Goal: Use online tool/utility: Use online tool/utility

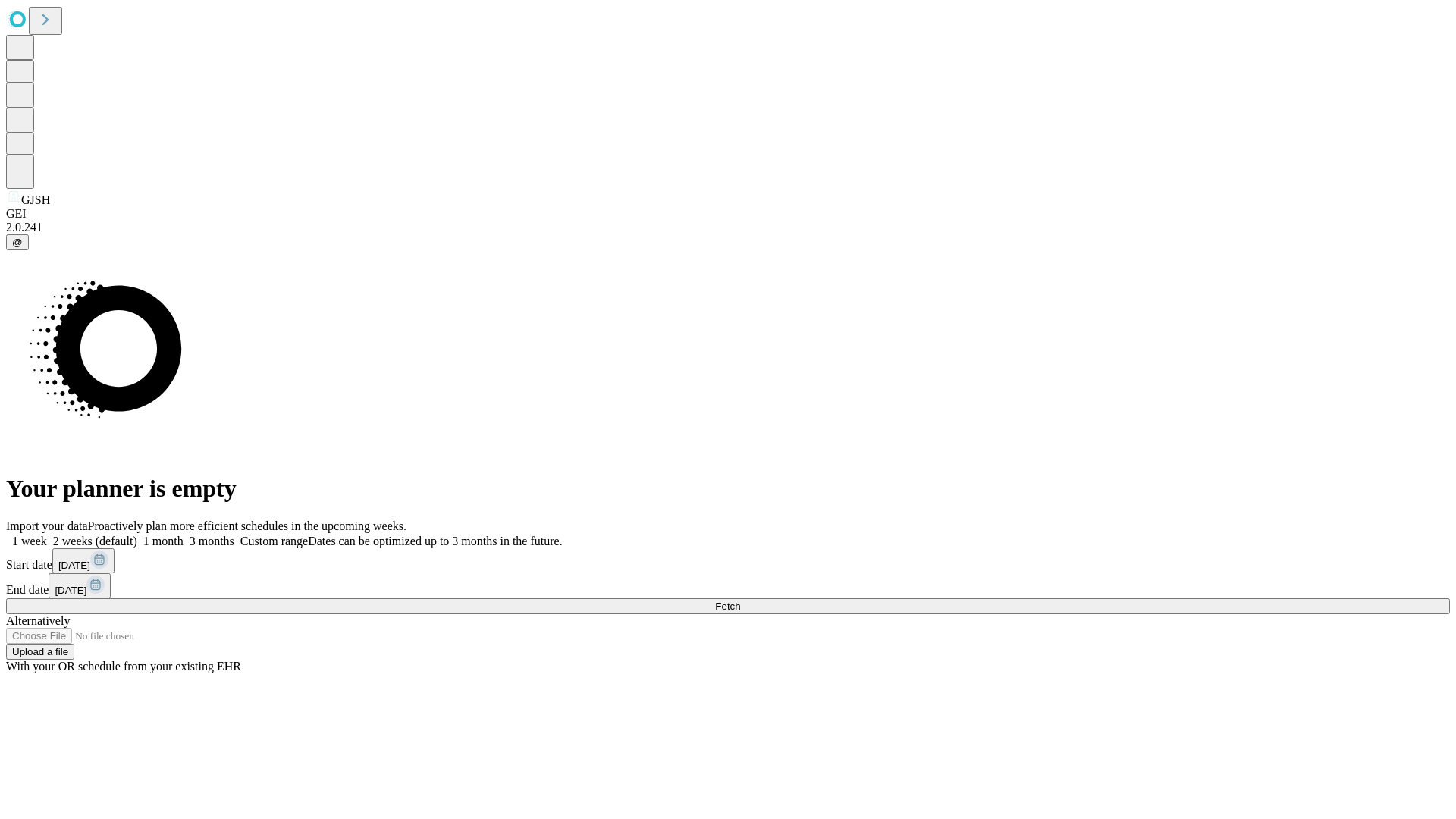
click at [183, 534] on label "1 month" at bounding box center [161, 541] width 46 height 13
click at [740, 600] on span "Fetch" at bounding box center [728, 606] width 25 height 11
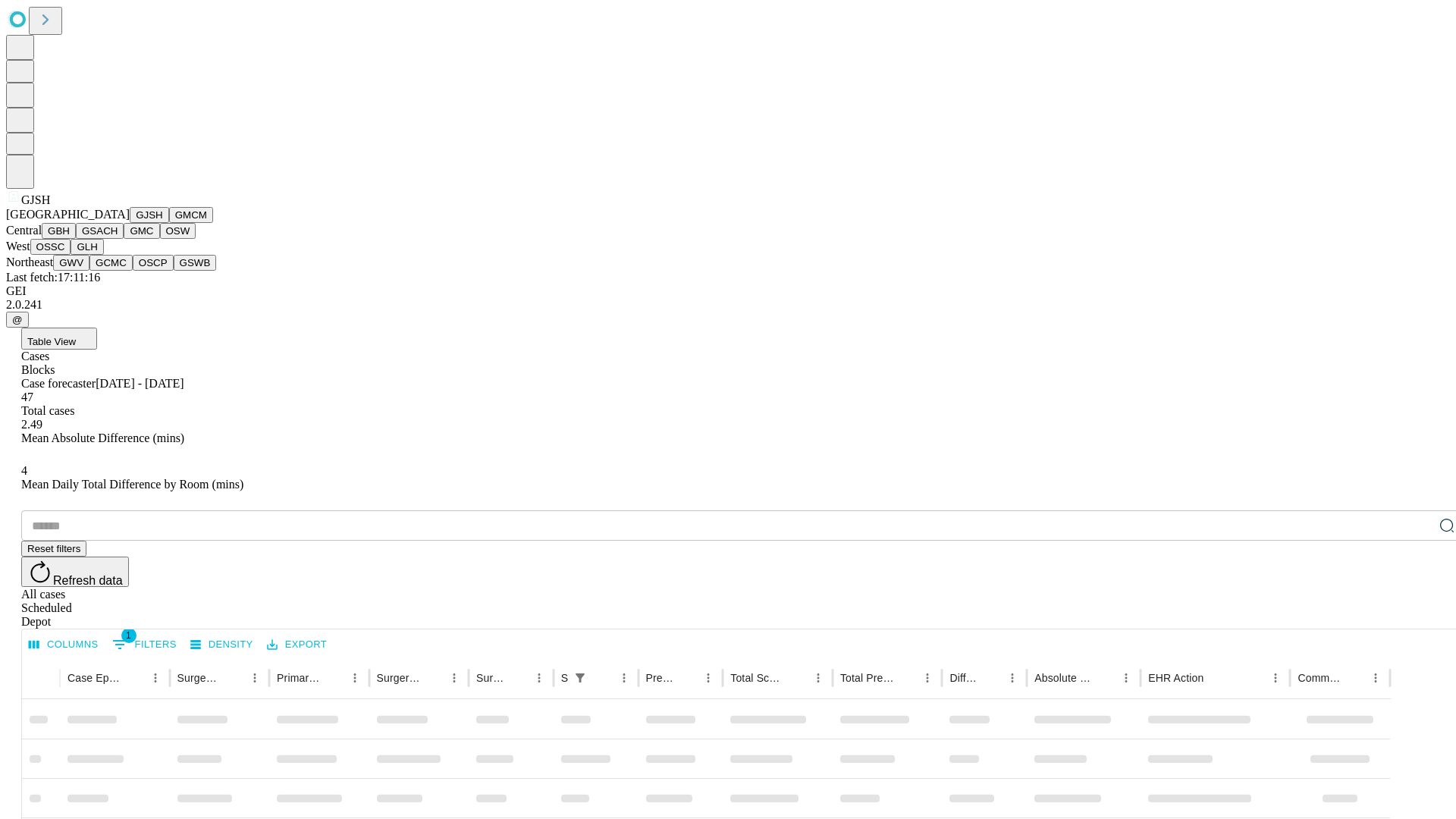
click at [169, 223] on button "GMCM" at bounding box center [191, 215] width 44 height 16
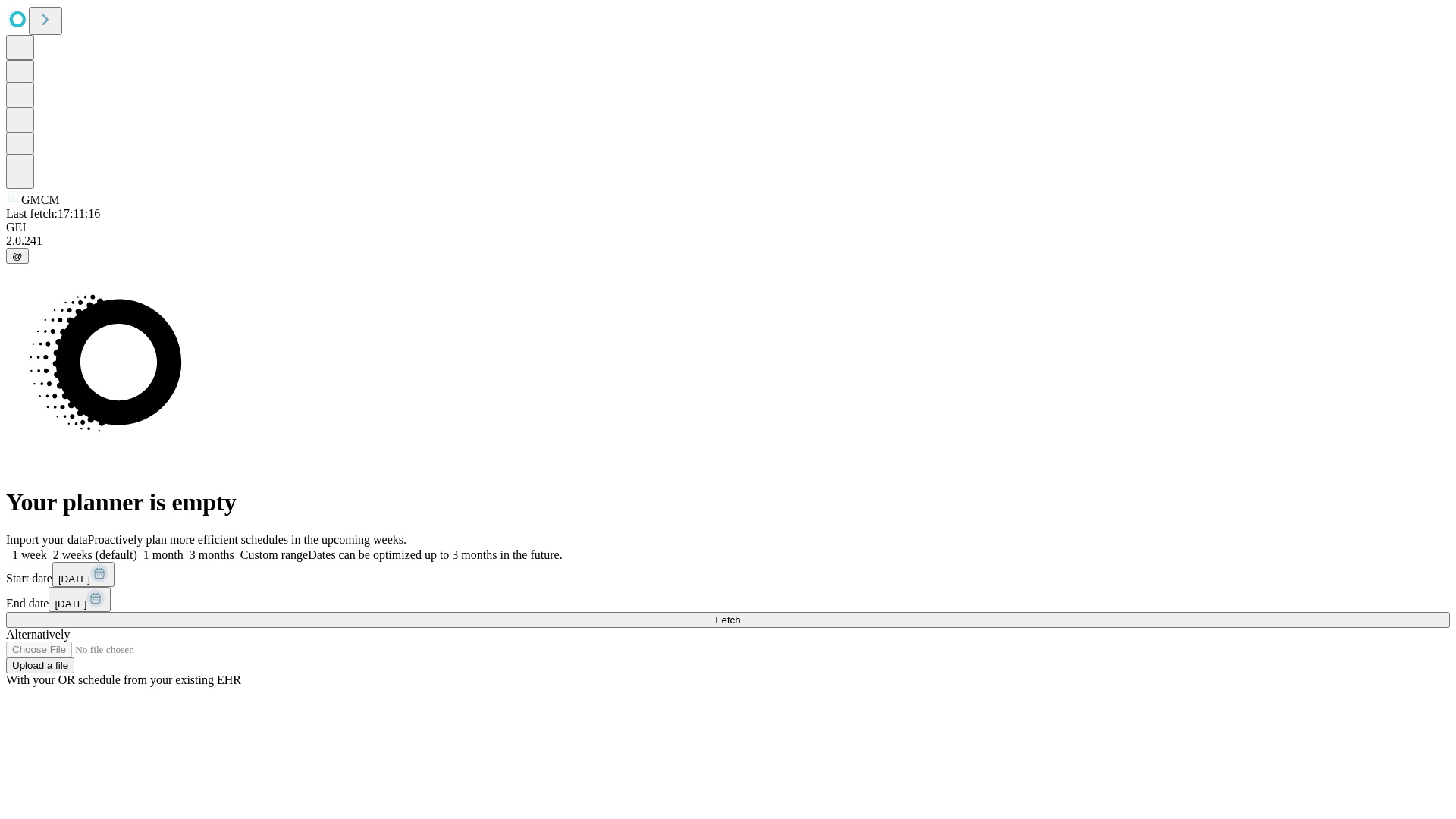
click at [183, 548] on label "1 month" at bounding box center [161, 554] width 46 height 13
click at [740, 614] on span "Fetch" at bounding box center [728, 620] width 25 height 11
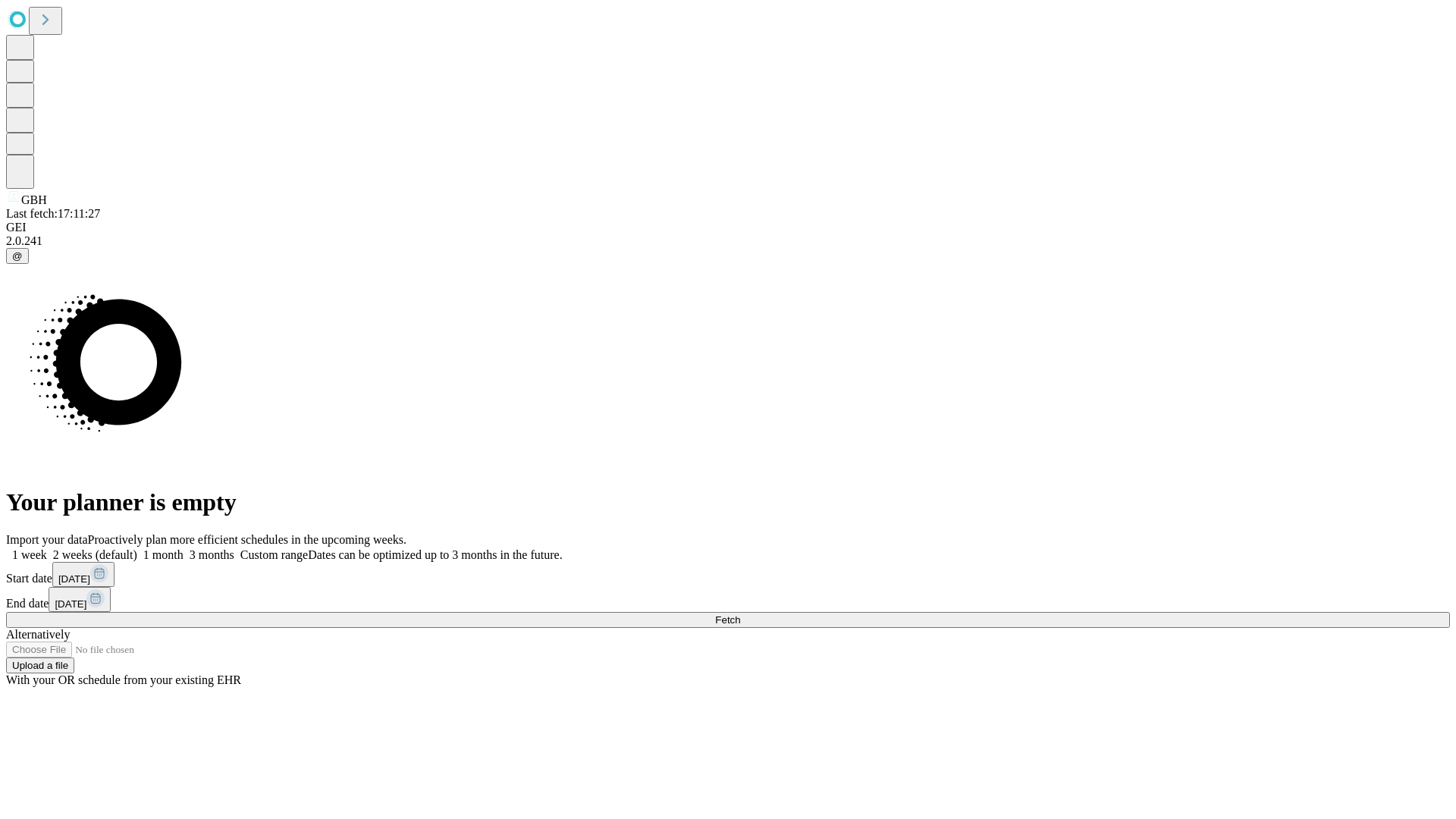
click at [183, 548] on label "1 month" at bounding box center [161, 554] width 46 height 13
click at [740, 614] on span "Fetch" at bounding box center [728, 620] width 25 height 11
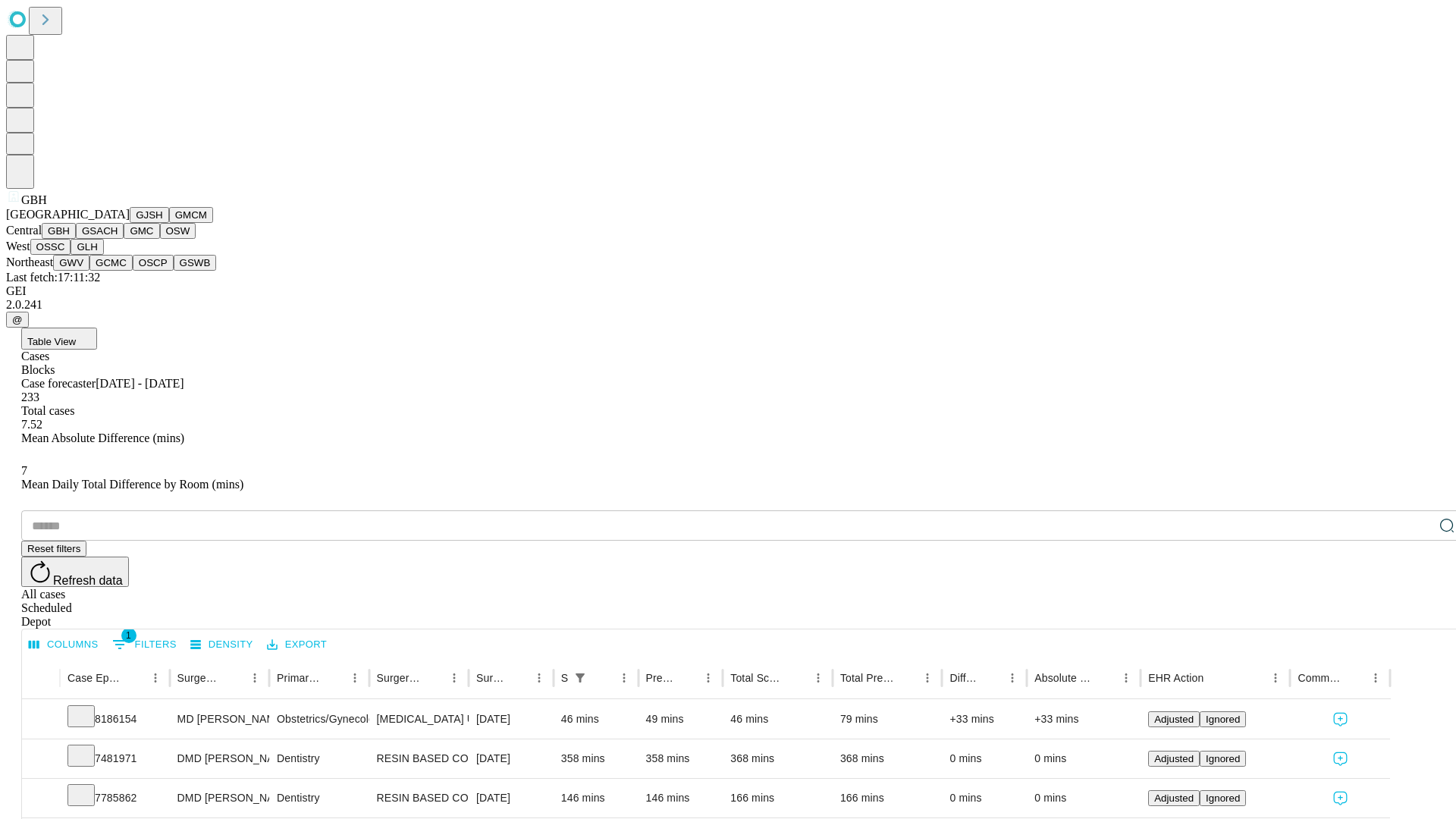
click at [118, 239] on button "GSACH" at bounding box center [100, 231] width 47 height 16
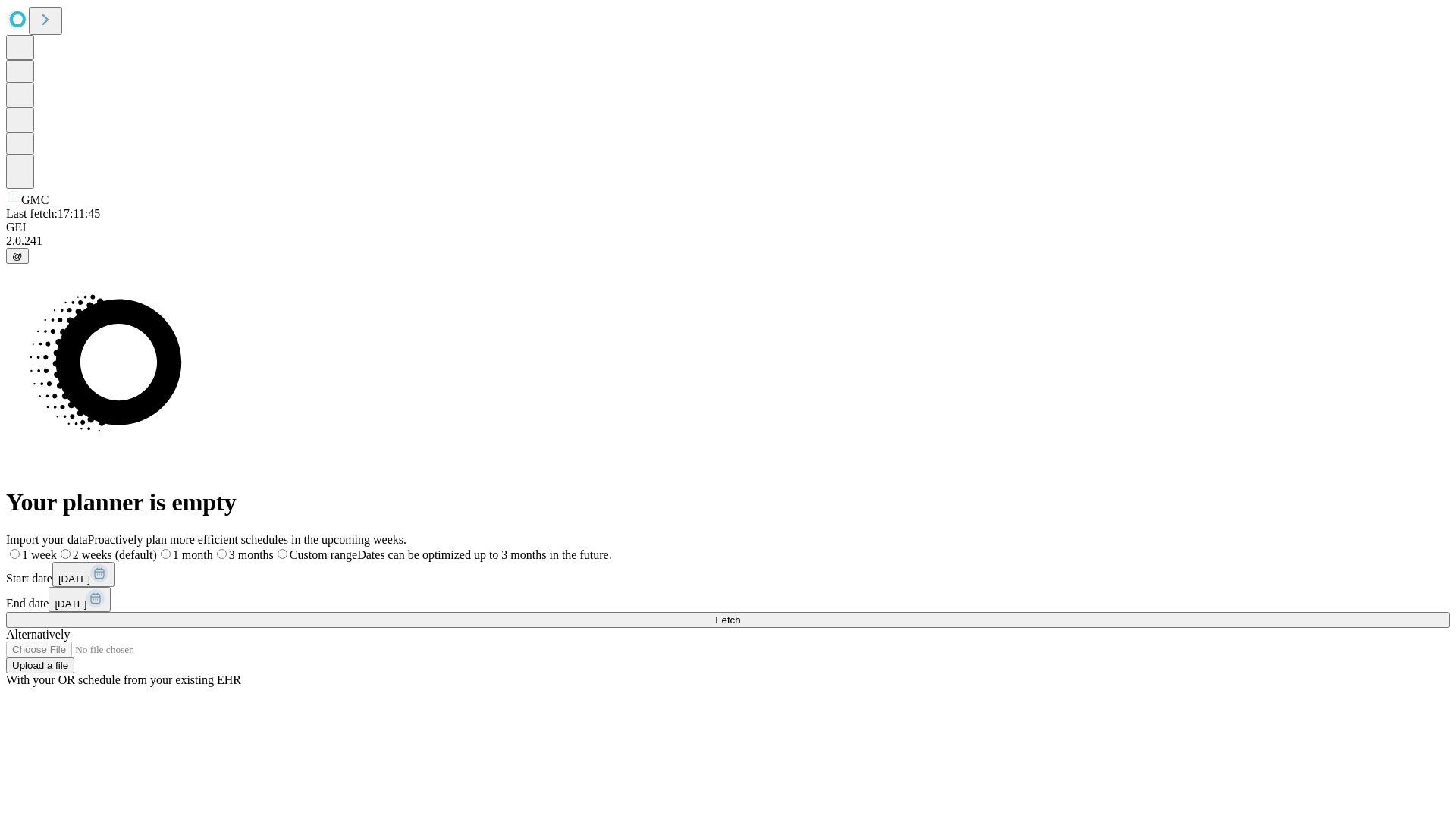
click at [740, 614] on span "Fetch" at bounding box center [728, 620] width 25 height 11
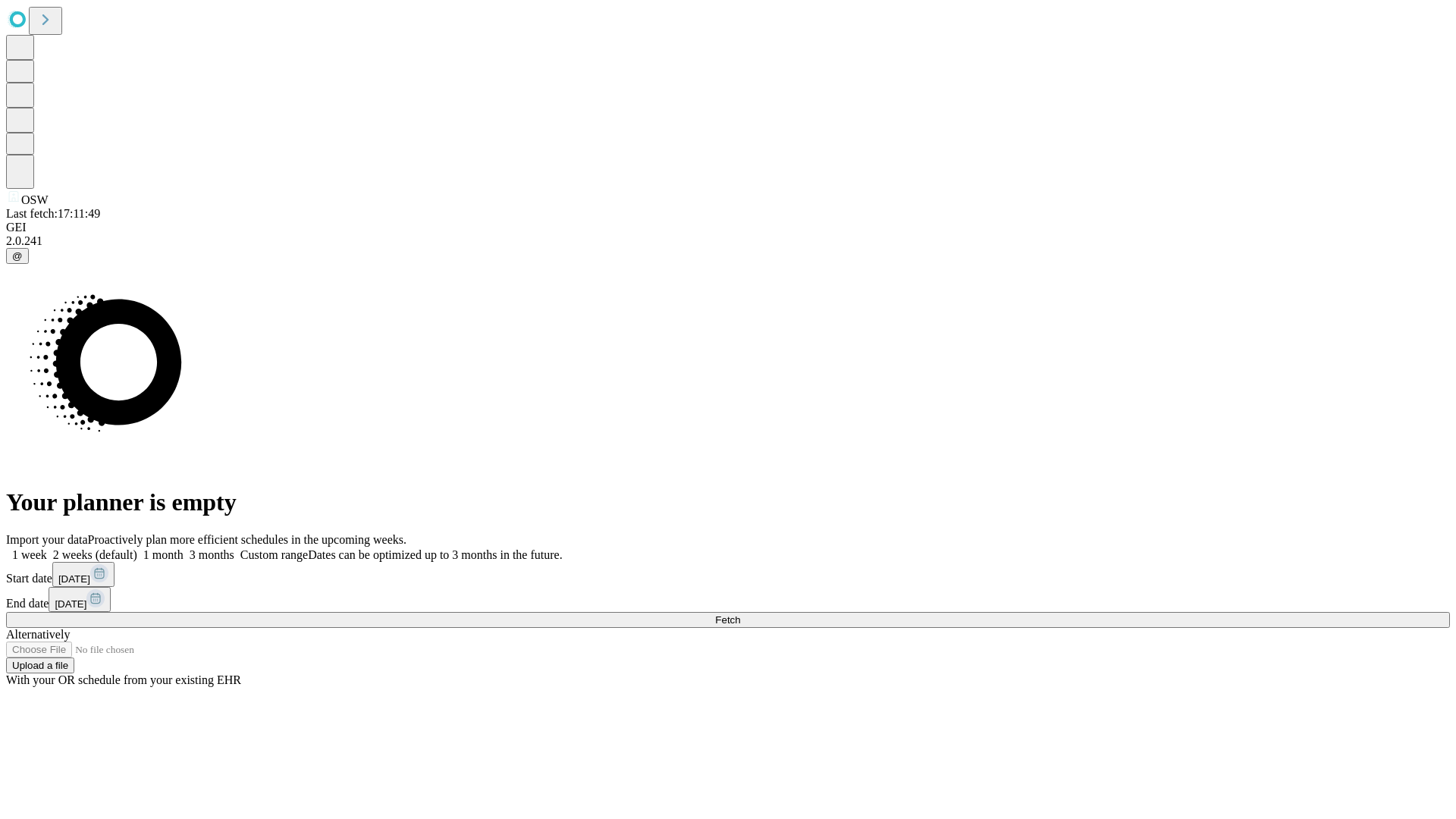
click at [740, 614] on span "Fetch" at bounding box center [728, 620] width 25 height 11
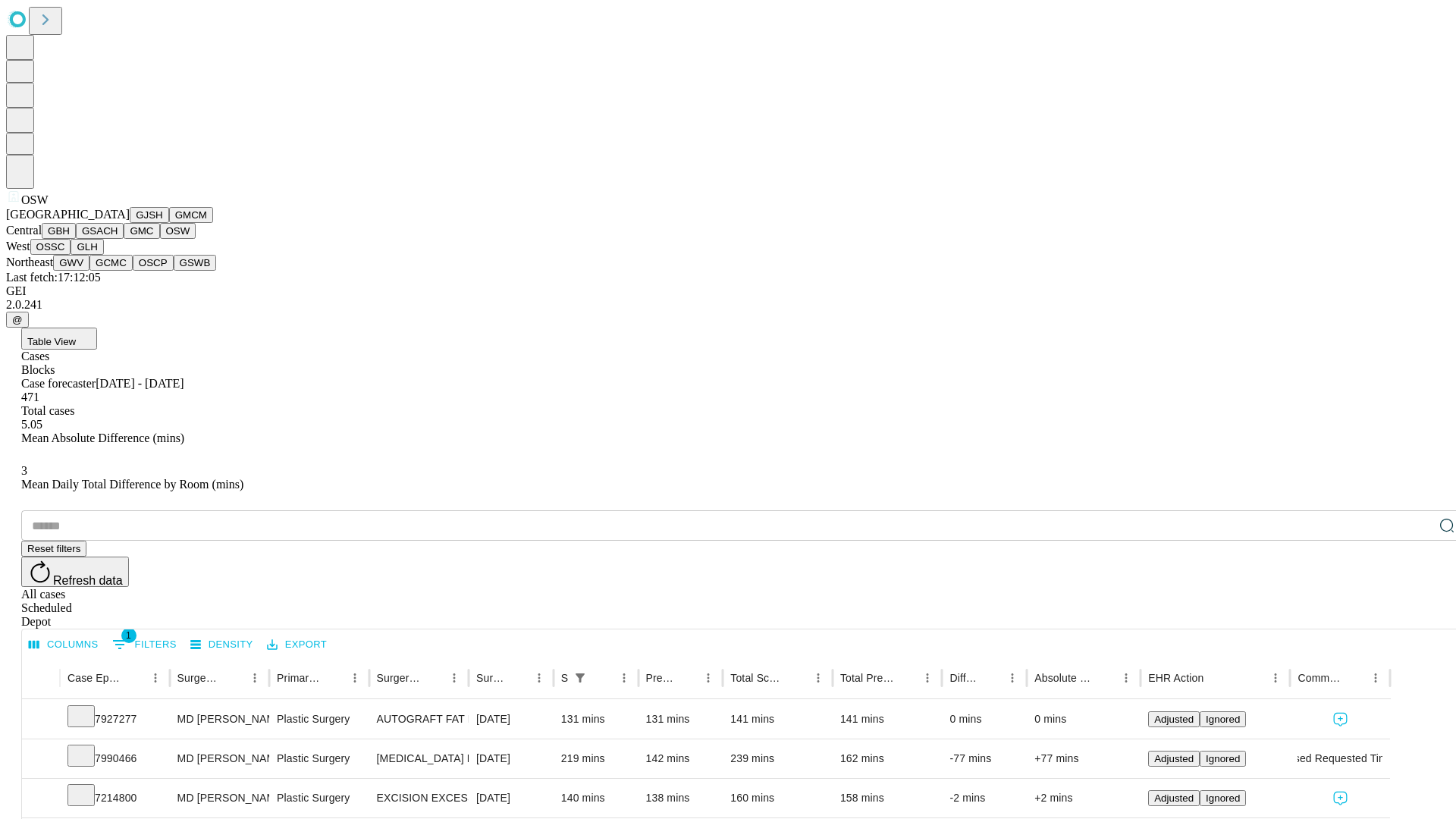
click at [71, 255] on button "OSSC" at bounding box center [51, 247] width 41 height 16
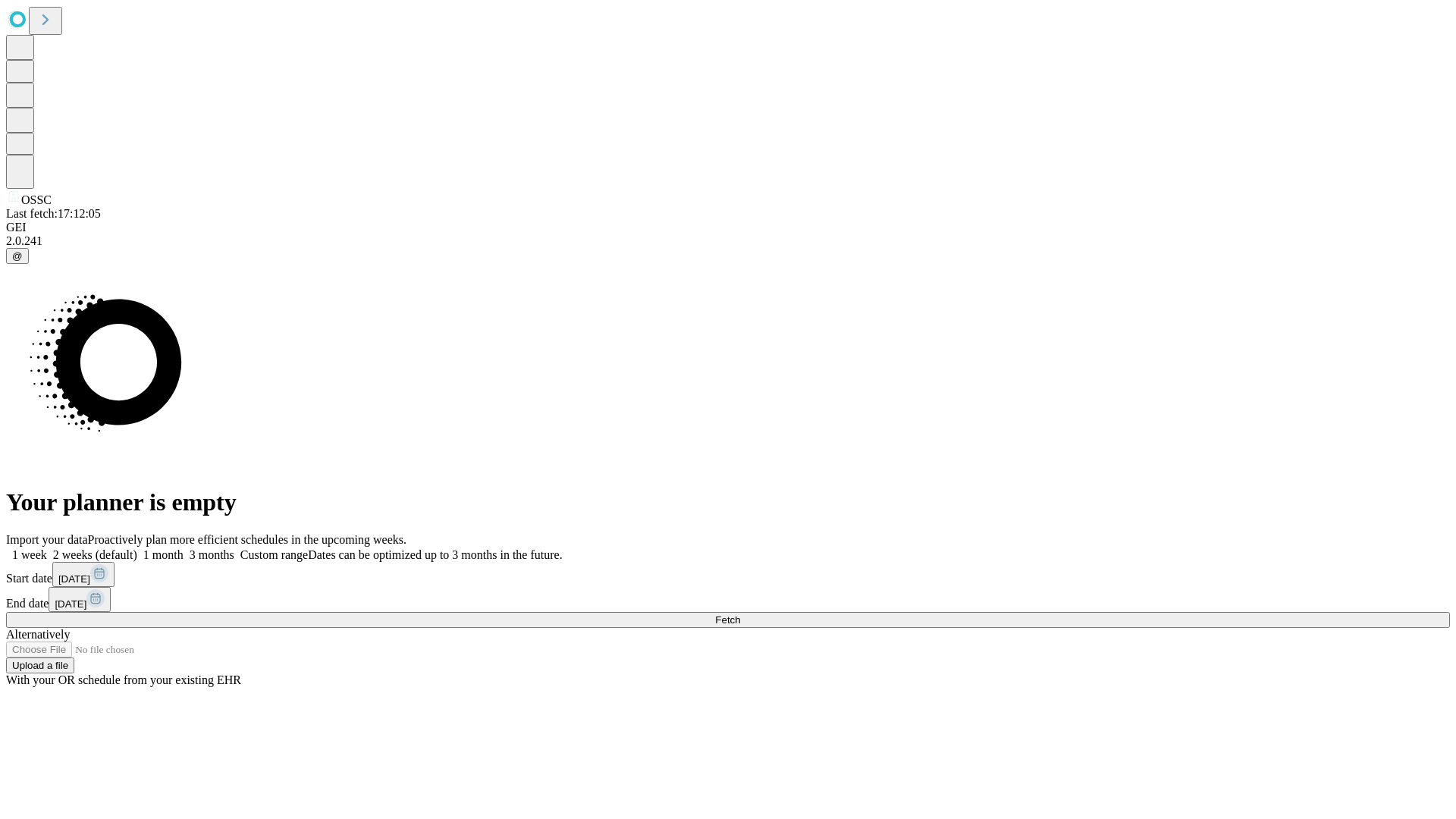
click at [183, 548] on label "1 month" at bounding box center [161, 554] width 46 height 13
click at [740, 614] on span "Fetch" at bounding box center [728, 620] width 25 height 11
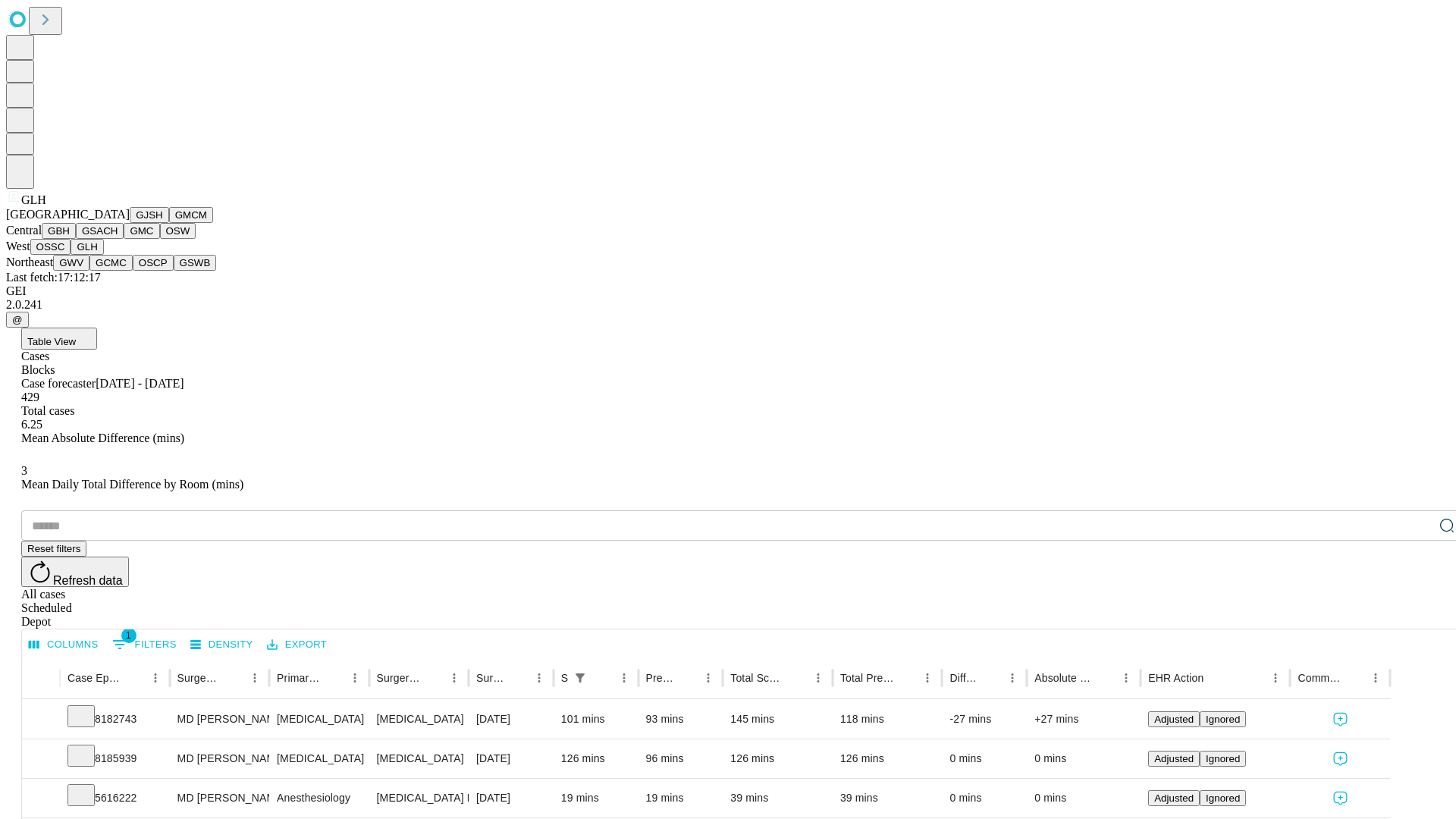
click at [89, 270] on button "GWV" at bounding box center [71, 262] width 36 height 16
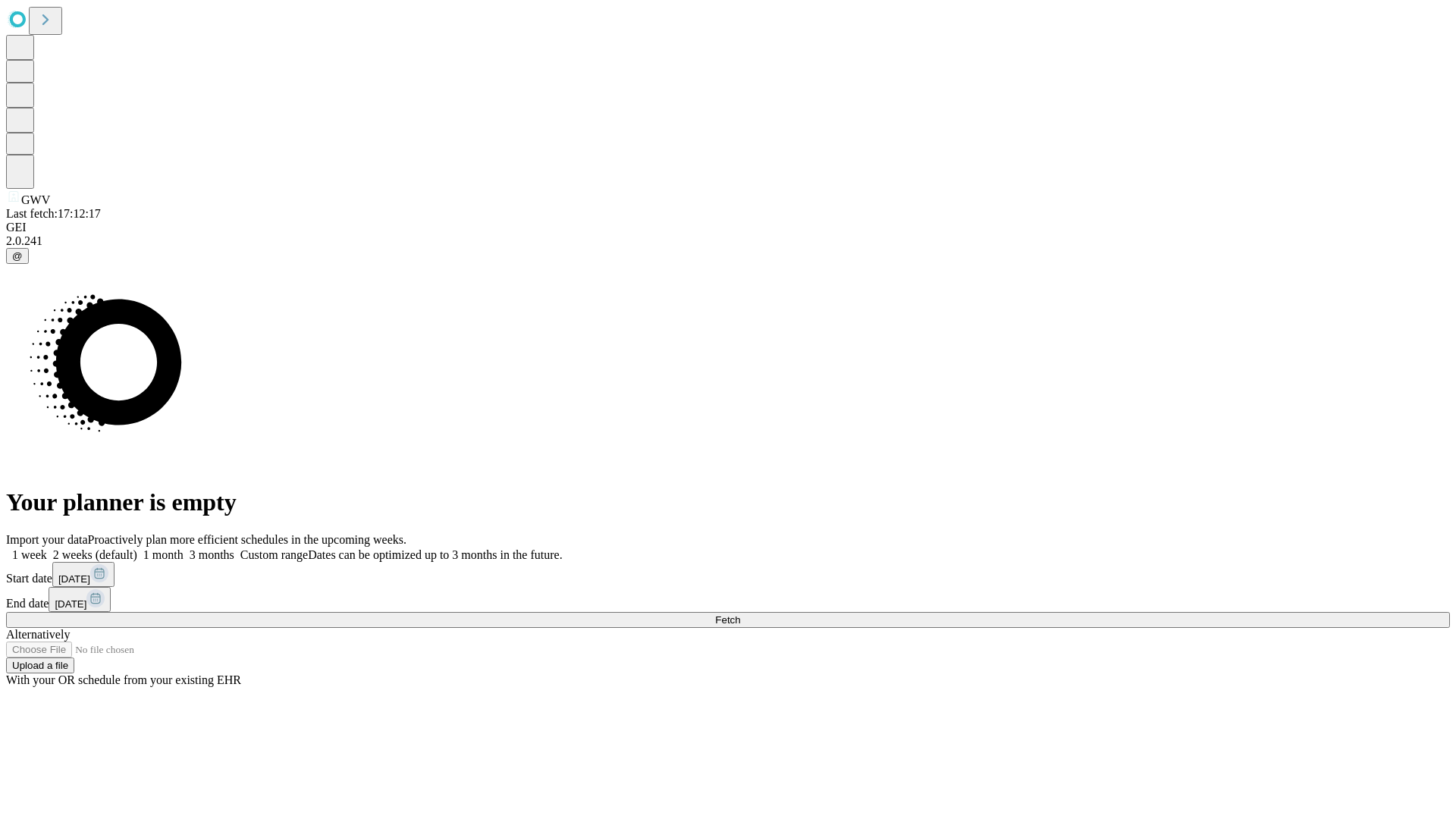
click at [183, 548] on label "1 month" at bounding box center [161, 554] width 46 height 13
click at [740, 614] on span "Fetch" at bounding box center [728, 620] width 25 height 11
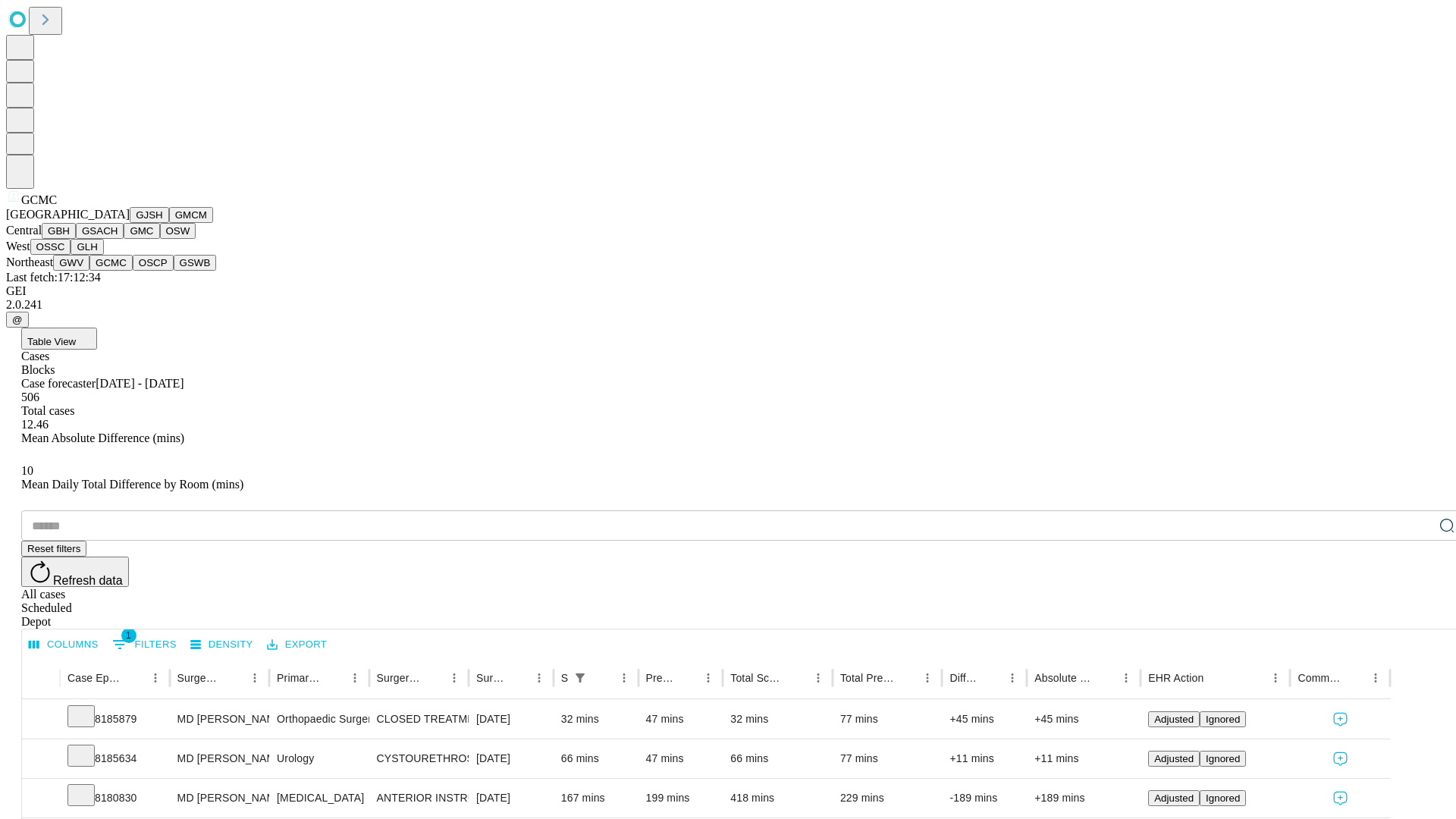
click at [133, 270] on button "OSCP" at bounding box center [153, 262] width 41 height 16
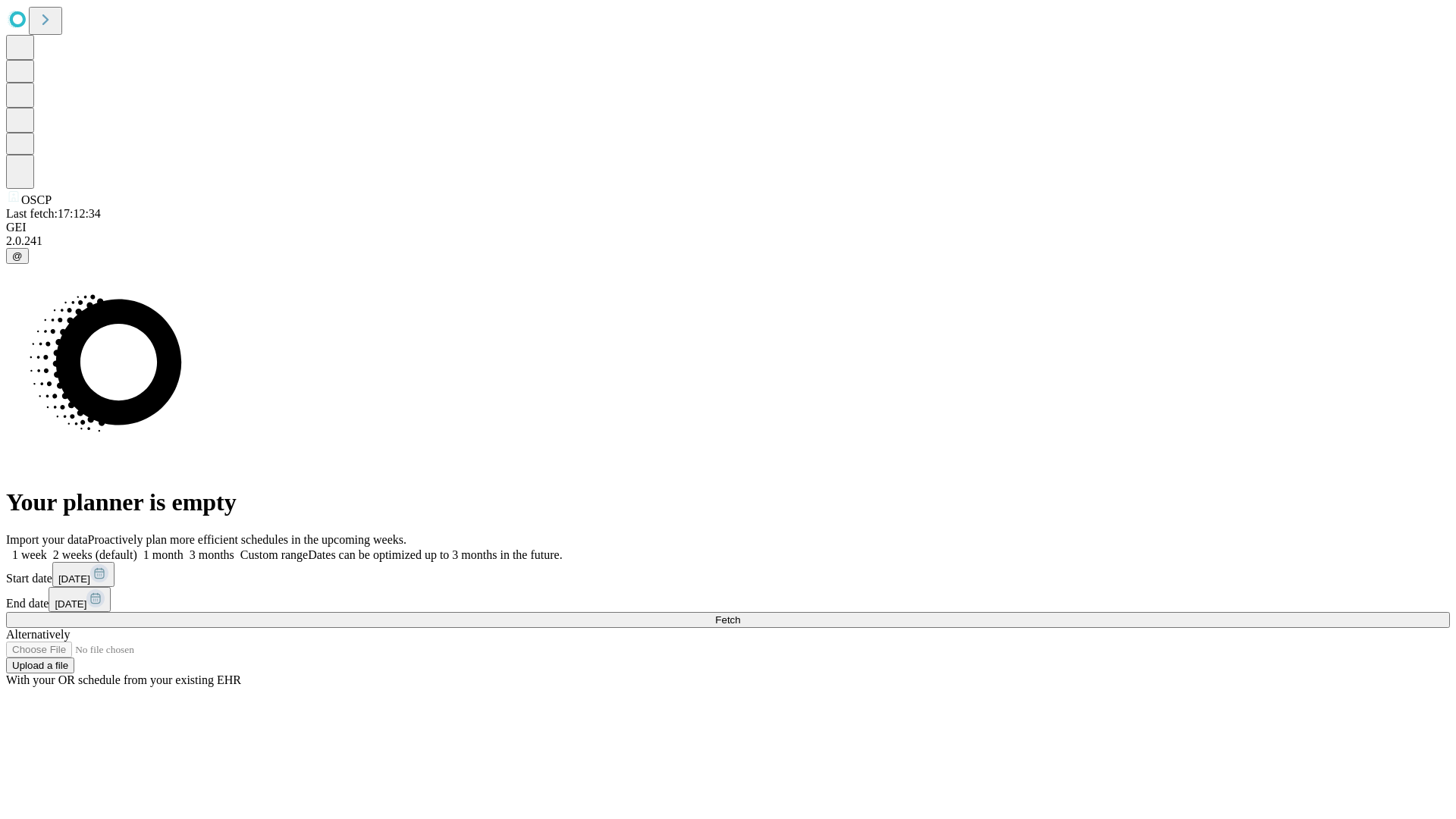
click at [183, 548] on label "1 month" at bounding box center [161, 554] width 46 height 13
click at [740, 614] on span "Fetch" at bounding box center [728, 620] width 25 height 11
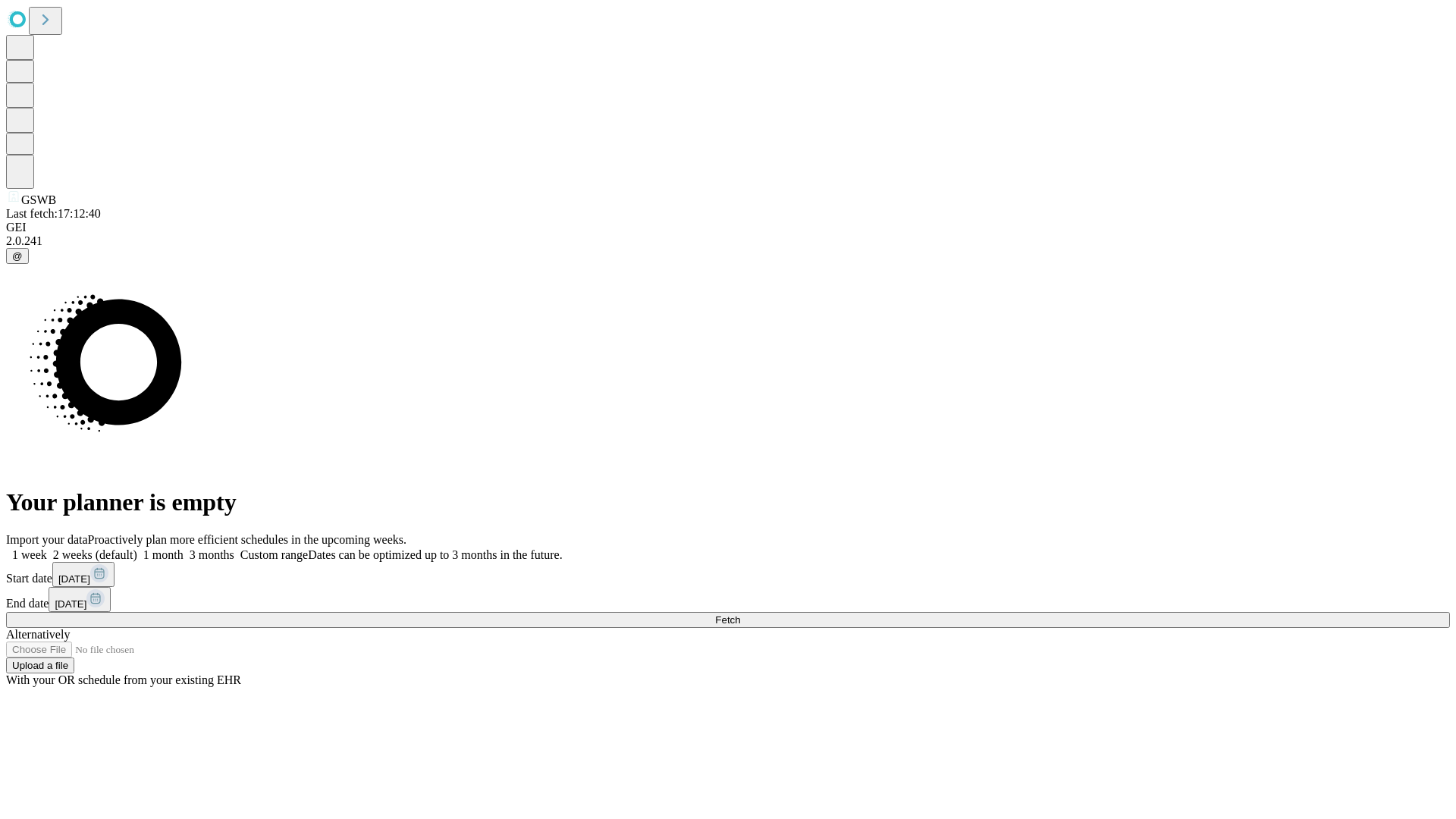
click at [183, 548] on label "1 month" at bounding box center [161, 554] width 46 height 13
click at [740, 614] on span "Fetch" at bounding box center [728, 620] width 25 height 11
